Goal: Transaction & Acquisition: Purchase product/service

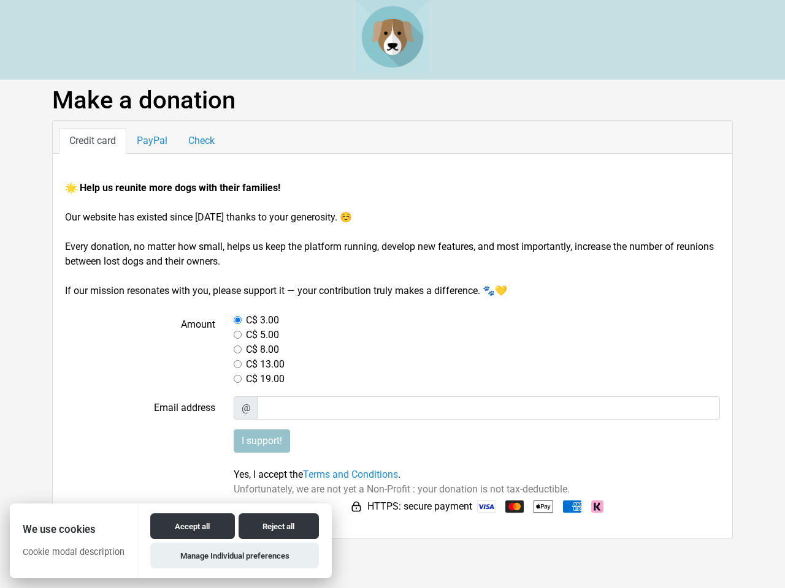
click at [190, 527] on button "Accept all" at bounding box center [192, 527] width 84 height 26
click at [276, 527] on button "Reject all" at bounding box center [278, 527] width 80 height 26
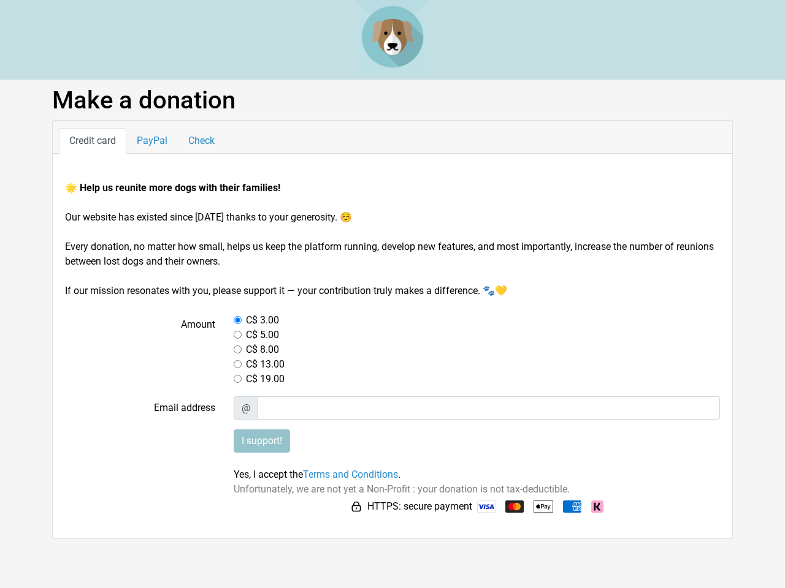
click at [232, 539] on html "We use cookies Cookie modal description Accept all Reject all Manage Individual…" at bounding box center [392, 269] width 785 height 539
click at [262, 441] on input "I support!" at bounding box center [262, 441] width 56 height 23
